Goal: Task Accomplishment & Management: Complete application form

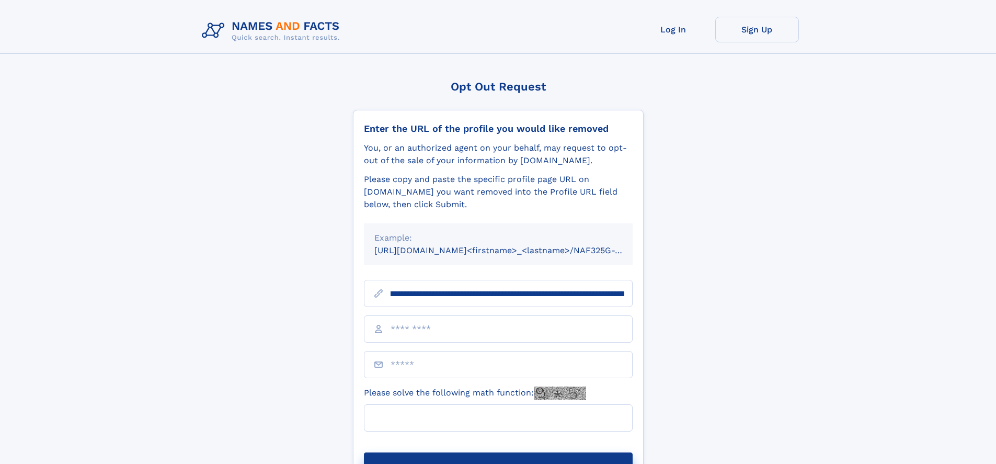
scroll to position [0, 130]
type input "**********"
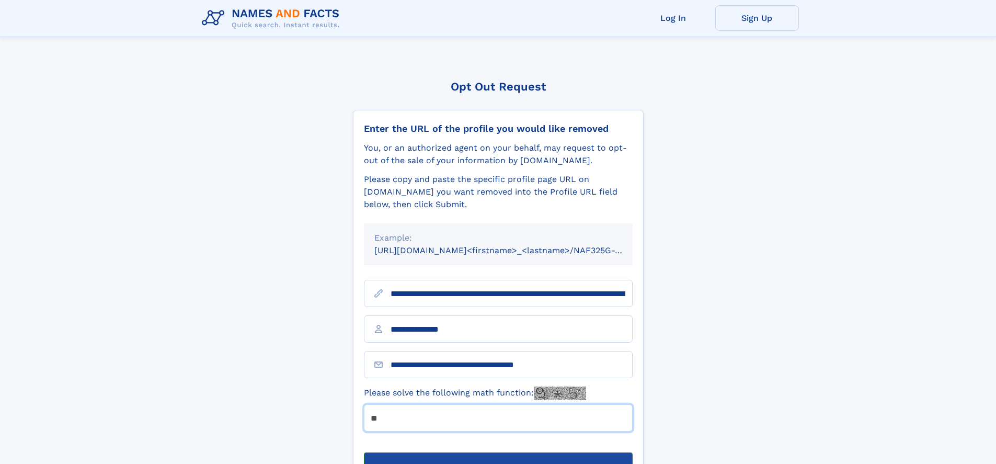
type input "**"
click at [498, 452] on button "Submit Opt Out Request" at bounding box center [498, 468] width 269 height 33
